Goal: Information Seeking & Learning: Learn about a topic

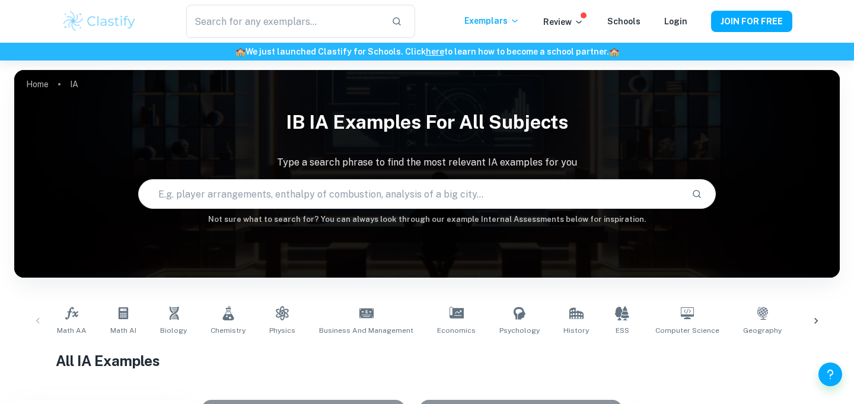
click at [179, 189] on input "text" at bounding box center [410, 193] width 543 height 33
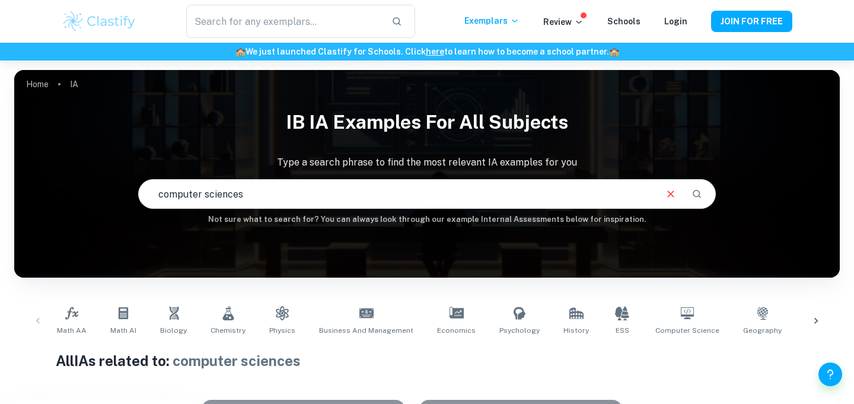
click at [274, 193] on input "computer sciences" at bounding box center [397, 193] width 516 height 33
type input "computer science"
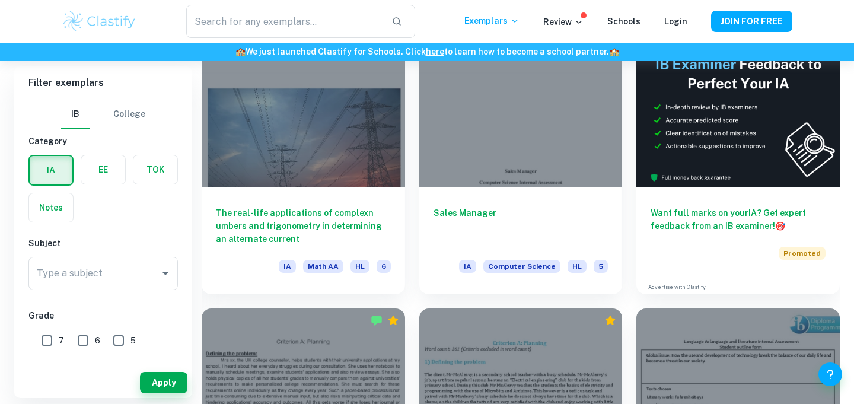
scroll to position [382, 0]
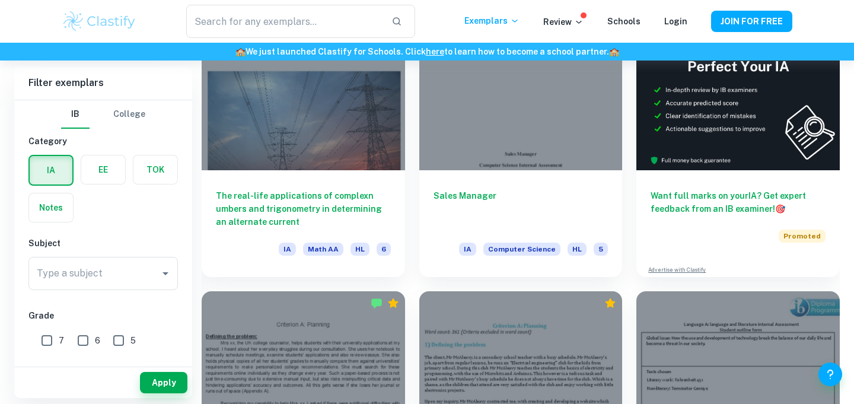
click at [85, 343] on input "6" at bounding box center [83, 340] width 24 height 24
checkbox input "true"
click at [47, 339] on input "7" at bounding box center [47, 340] width 24 height 24
checkbox input "true"
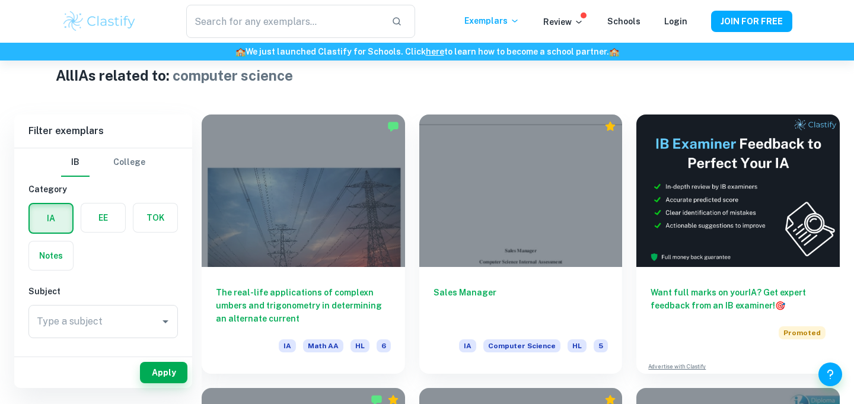
scroll to position [275, 0]
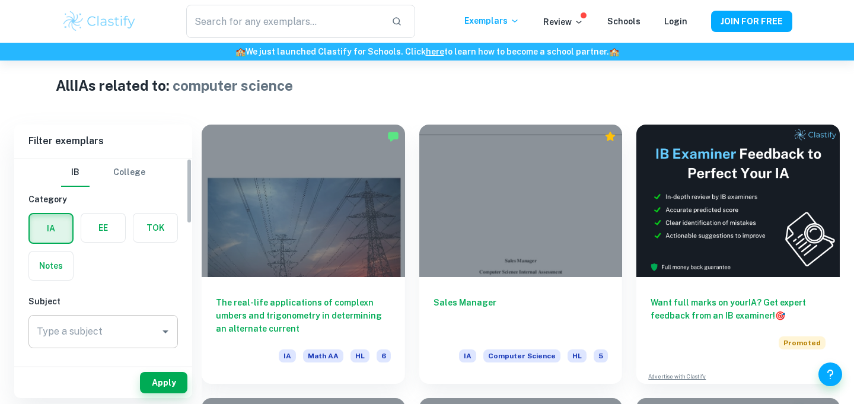
click at [136, 333] on input "Type a subject" at bounding box center [94, 331] width 121 height 23
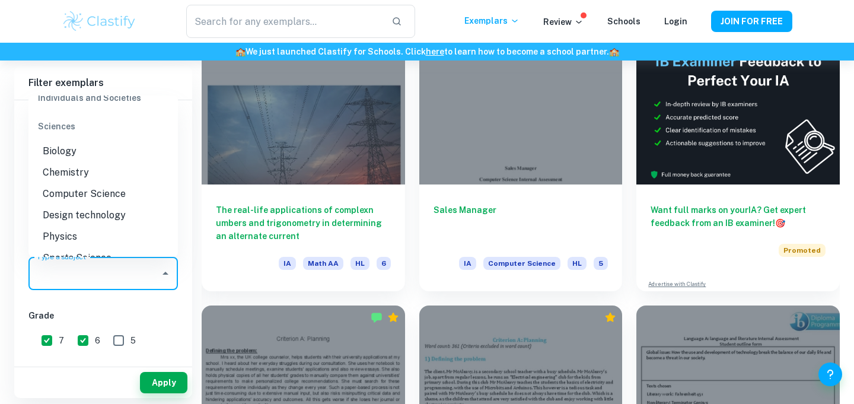
scroll to position [1453, 0]
click at [68, 184] on li "Computer Science" at bounding box center [102, 194] width 149 height 21
type input "Computer Science"
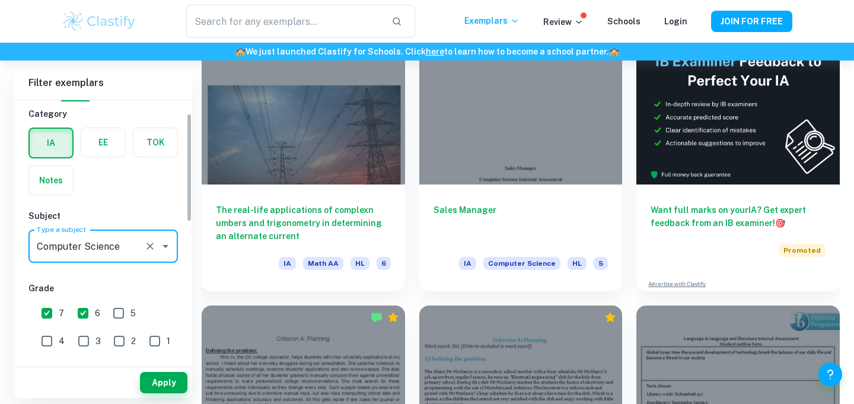
scroll to position [32, 0]
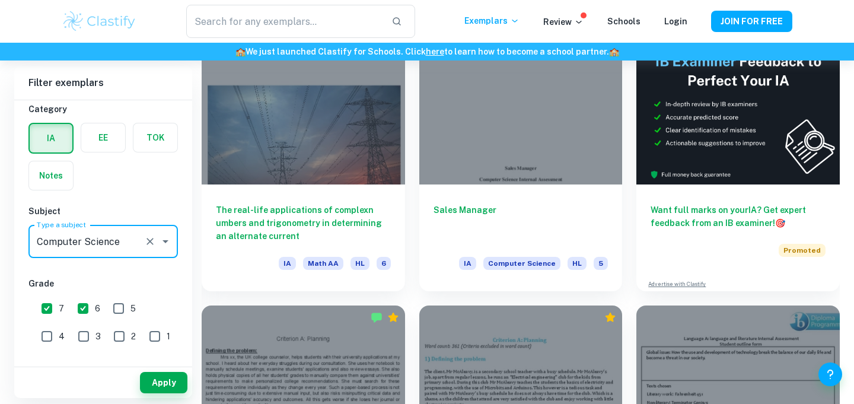
click at [114, 304] on input "5" at bounding box center [119, 308] width 24 height 24
checkbox input "true"
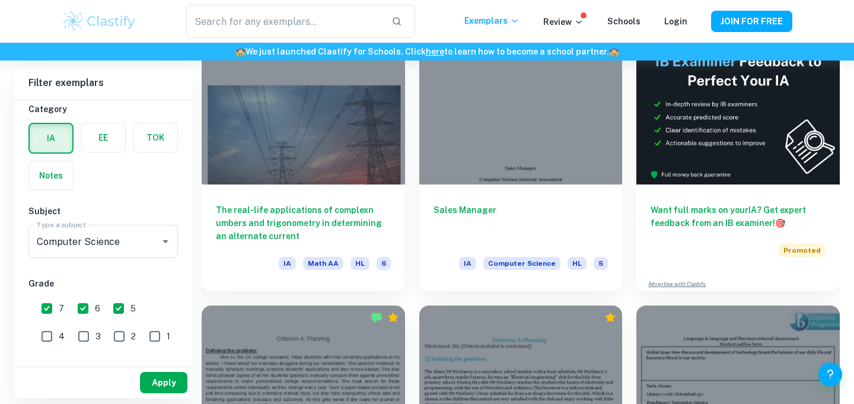
click at [158, 379] on button "Apply" at bounding box center [163, 382] width 47 height 21
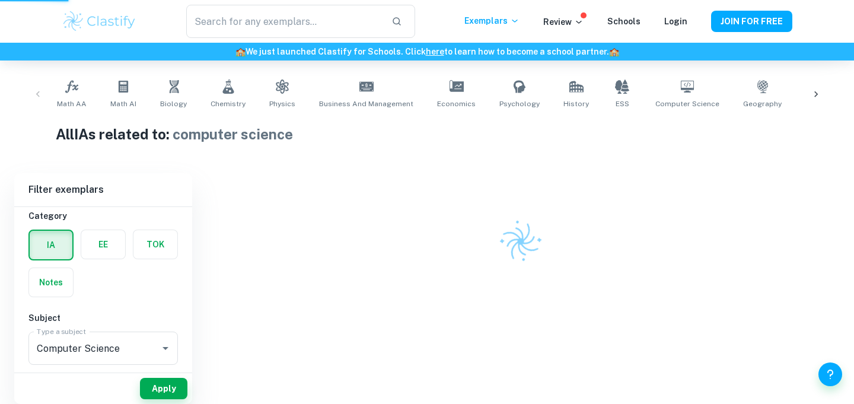
scroll to position [174, 0]
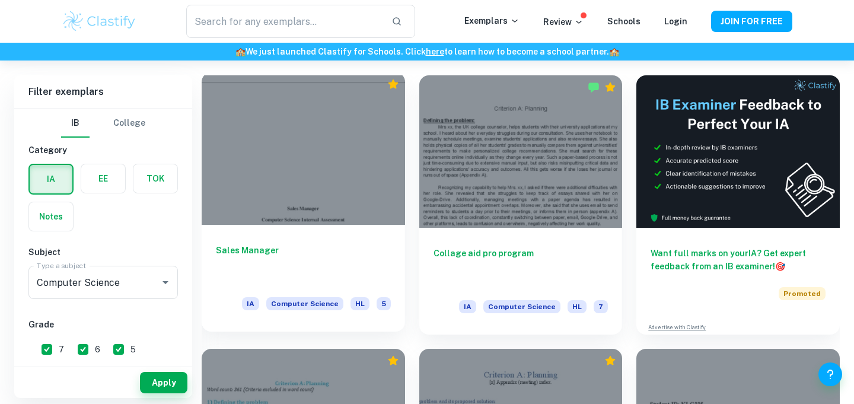
scroll to position [324, 0]
click at [319, 197] on div at bounding box center [303, 149] width 203 height 152
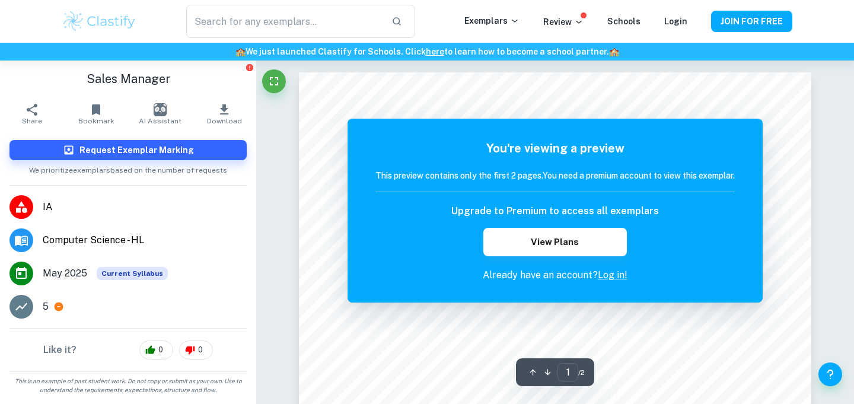
click at [698, 287] on div "You're viewing a preview This preview contains only the first 2 pages. You need…" at bounding box center [554, 211] width 415 height 184
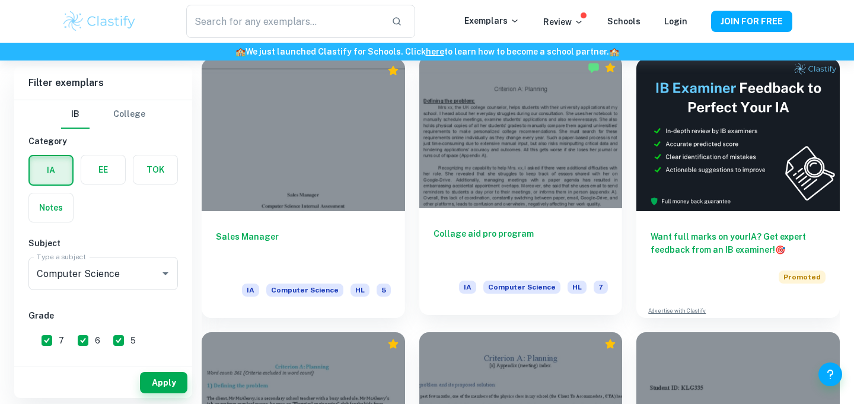
scroll to position [343, 0]
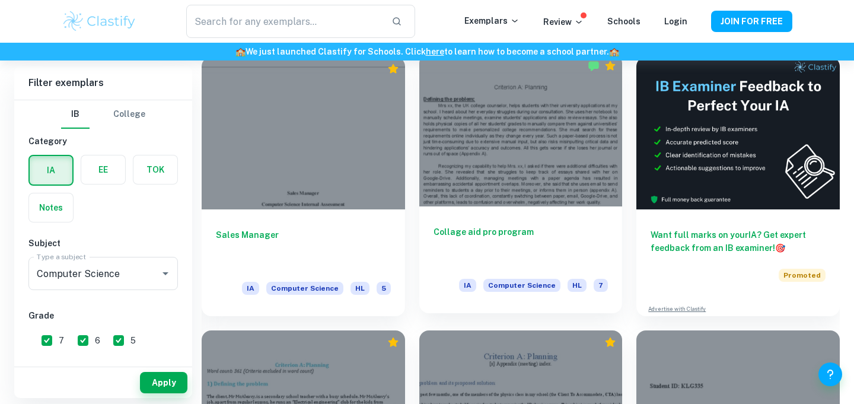
click at [518, 200] on div at bounding box center [520, 130] width 203 height 152
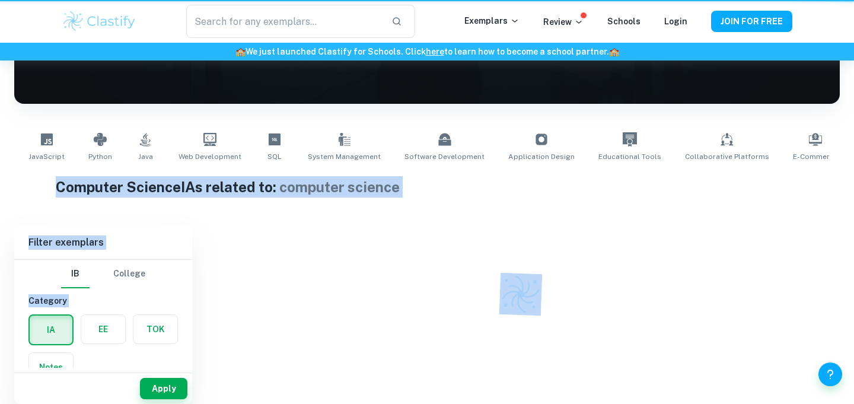
scroll to position [174, 0]
